Goal: Task Accomplishment & Management: Manage account settings

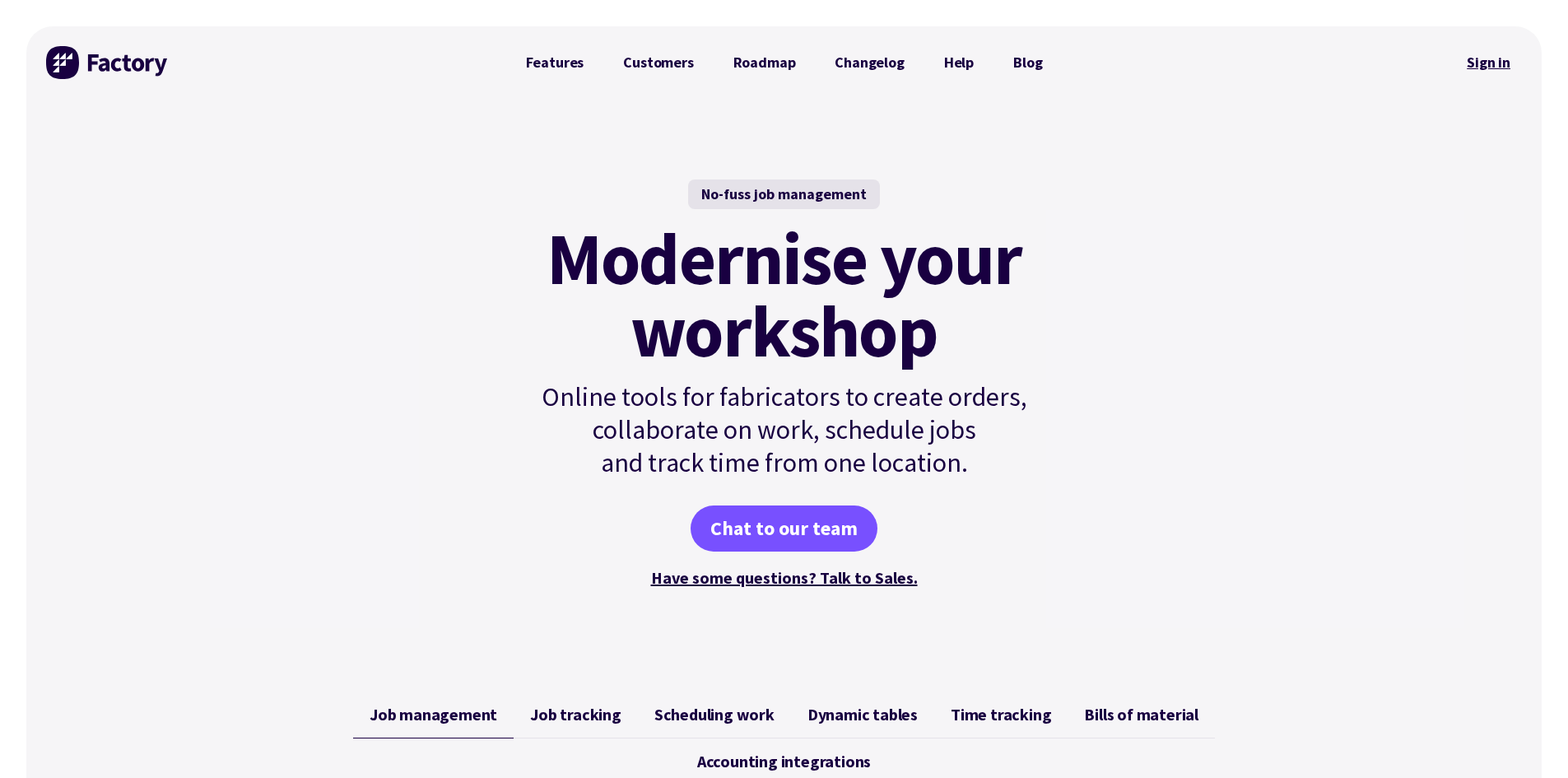
click at [1500, 61] on link "Sign in" at bounding box center [1489, 62] width 67 height 38
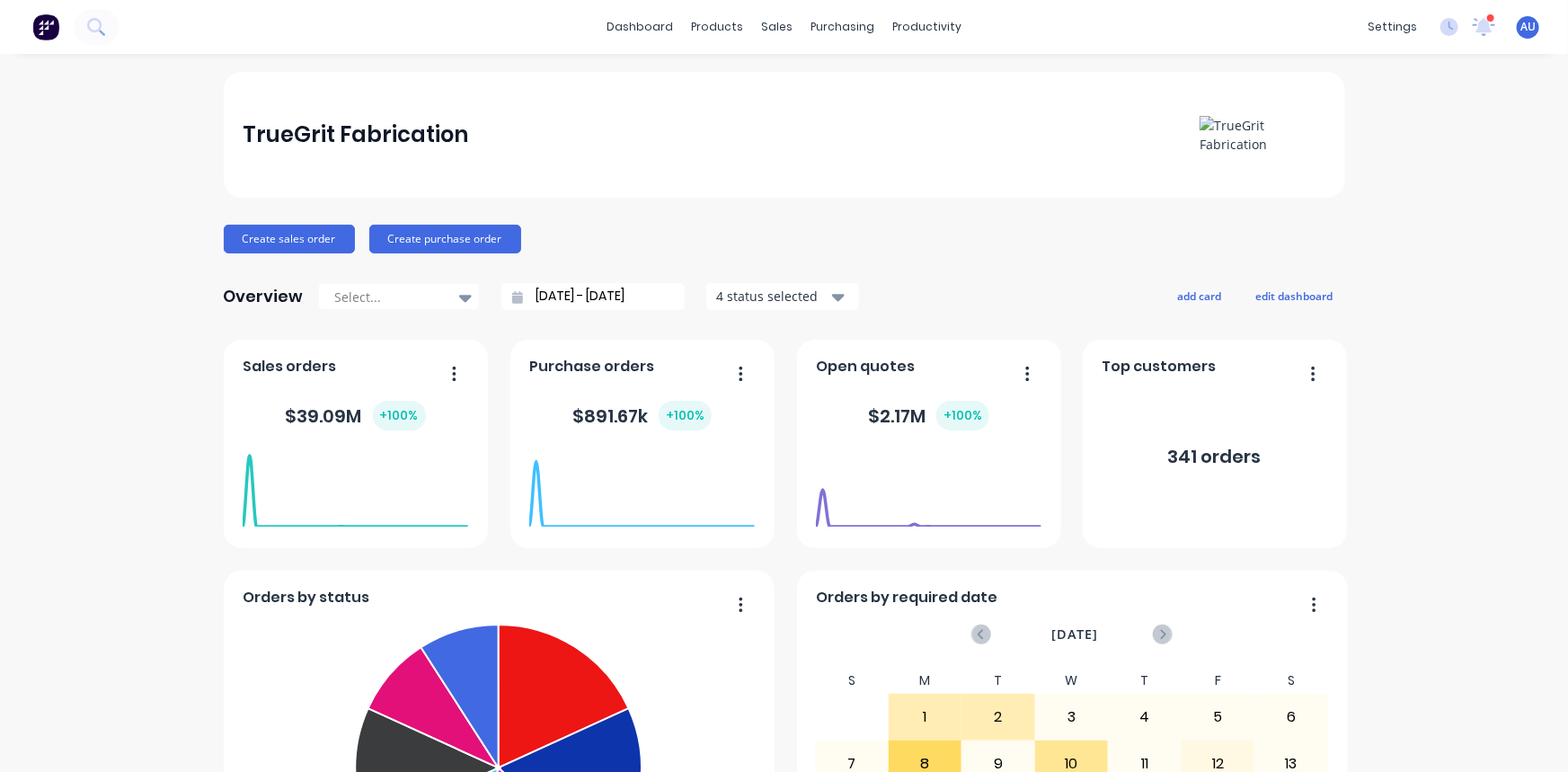
drag, startPoint x: 0, startPoint y: 297, endPoint x: 69, endPoint y: 217, distance: 105.6
click at [1520, 28] on span "AU" at bounding box center [1528, 27] width 15 height 16
click at [1389, 216] on button "Sign out" at bounding box center [1416, 224] width 238 height 36
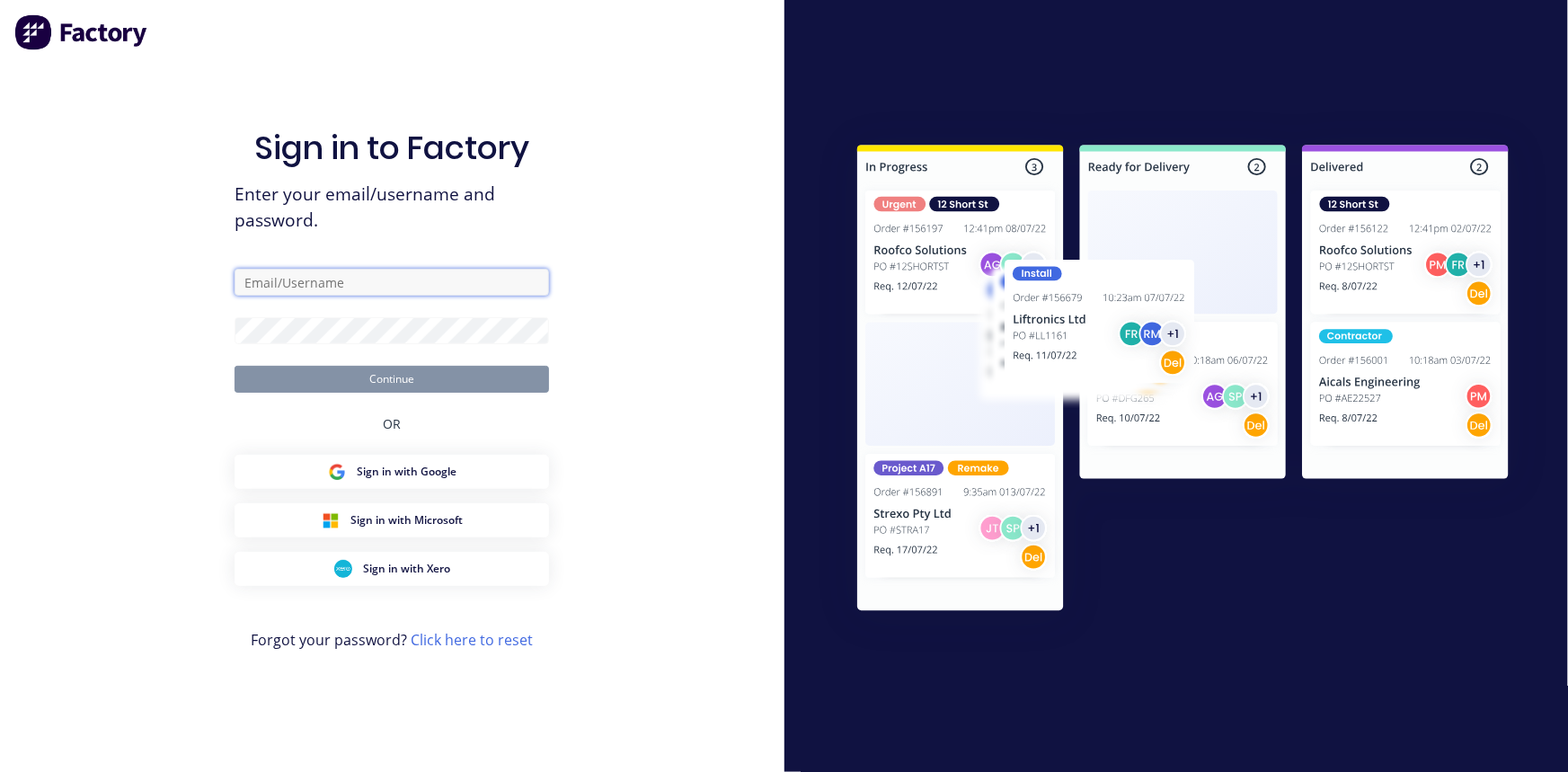
type input "[PERSON_NAME][EMAIL_ADDRESS][DOMAIN_NAME]"
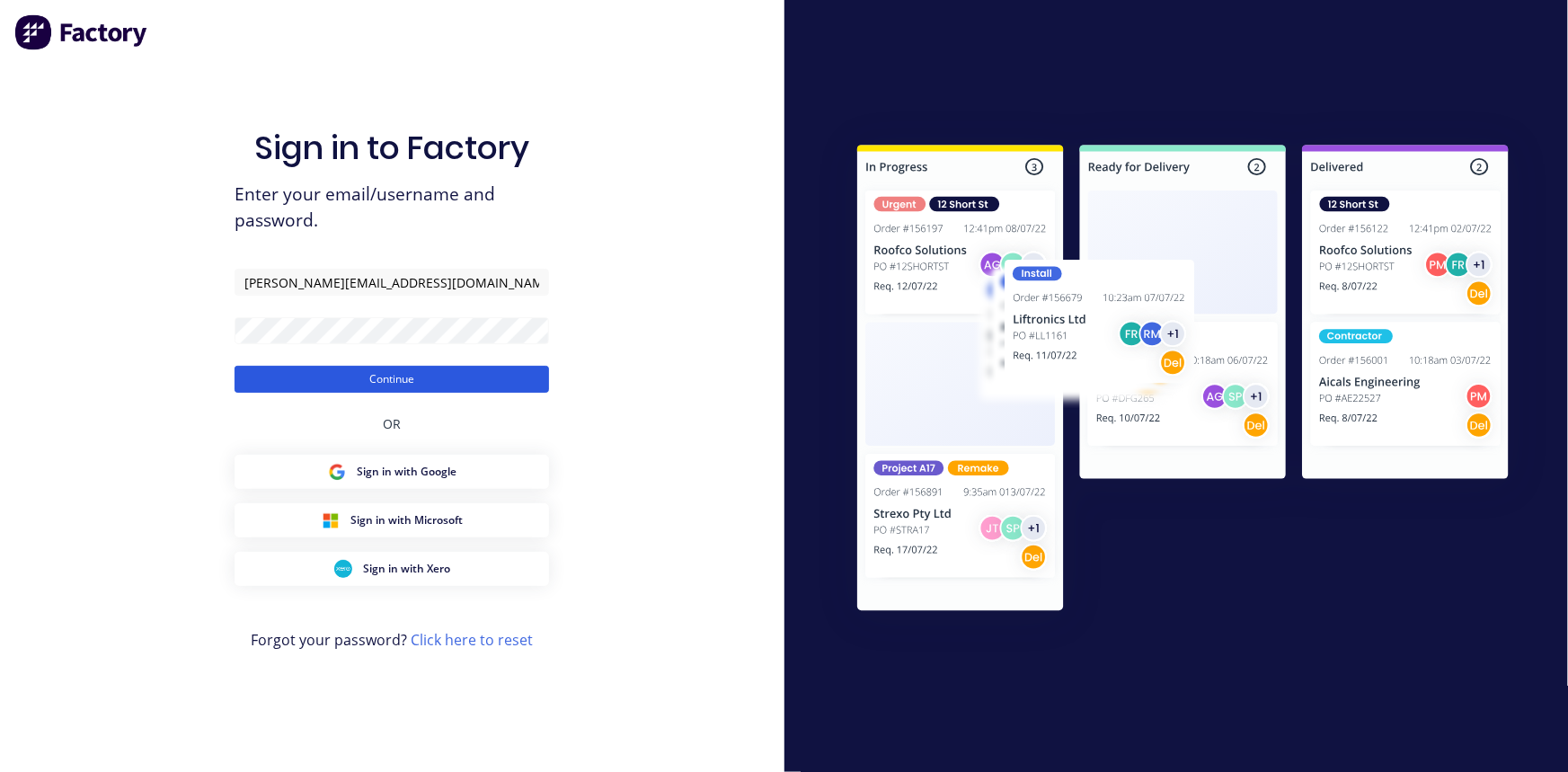
click at [404, 377] on button "Continue" at bounding box center [391, 379] width 314 height 27
